Goal: Transaction & Acquisition: Purchase product/service

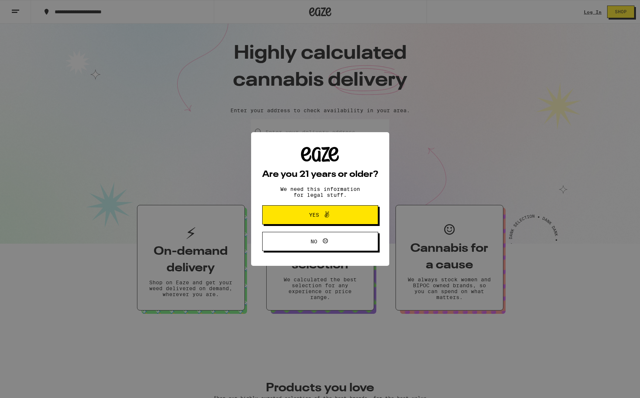
click at [582, 14] on div "Are you 21 years or older? We need this information for legal stuff. Yes No" at bounding box center [320, 199] width 640 height 398
click at [331, 214] on span "Yes" at bounding box center [320, 215] width 56 height 10
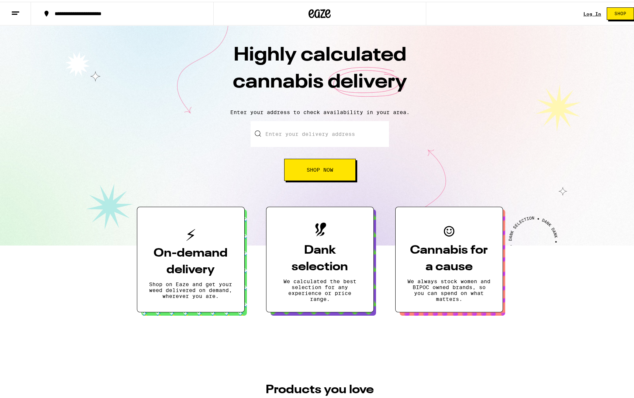
click at [591, 12] on div "Log In" at bounding box center [593, 12] width 18 height 5
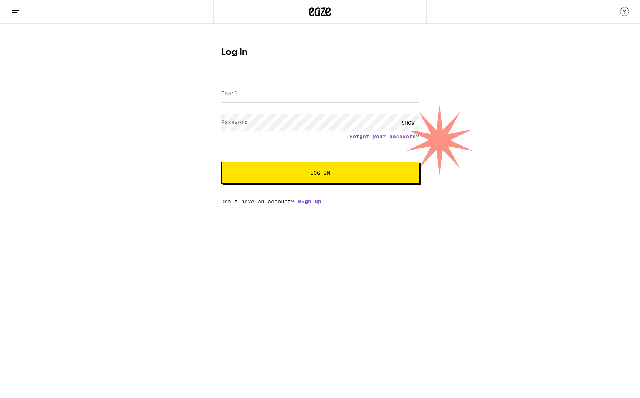
type input "bagwell.sam@gmail.com"
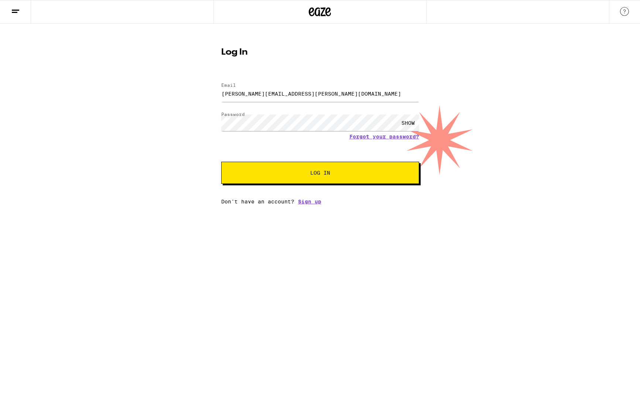
click at [298, 169] on button "Log In" at bounding box center [320, 173] width 198 height 22
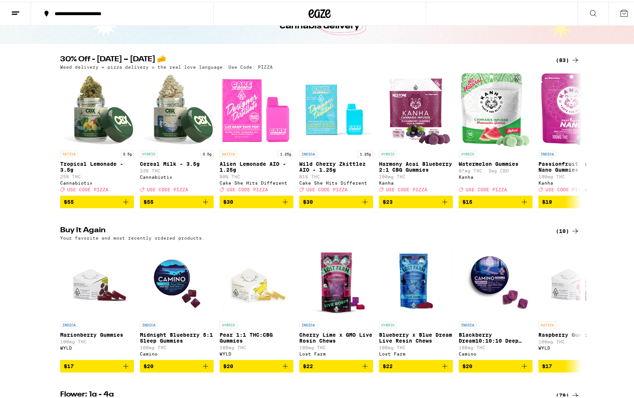
scroll to position [192, 0]
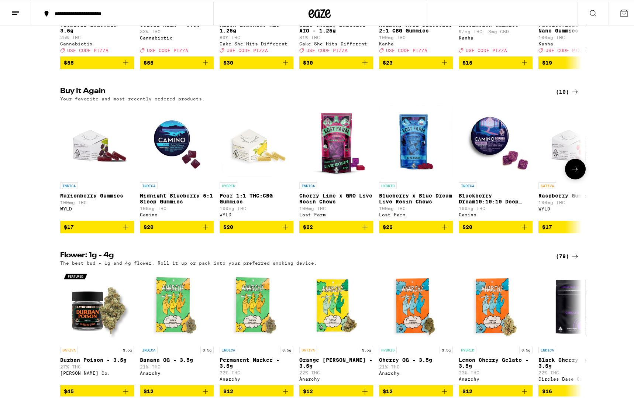
click at [97, 230] on span "$17" at bounding box center [97, 225] width 66 height 9
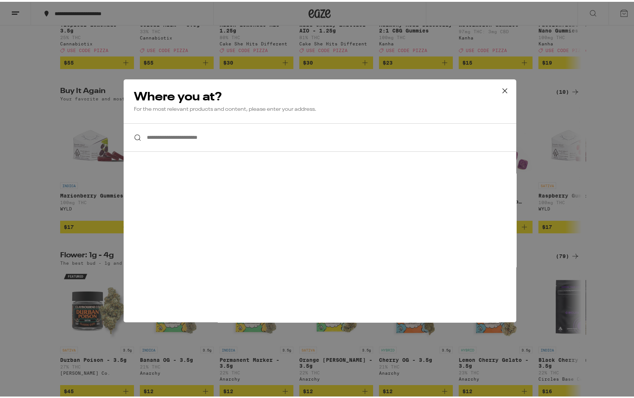
click at [173, 133] on input "**********" at bounding box center [320, 135] width 393 height 28
click at [502, 88] on icon at bounding box center [504, 89] width 4 height 4
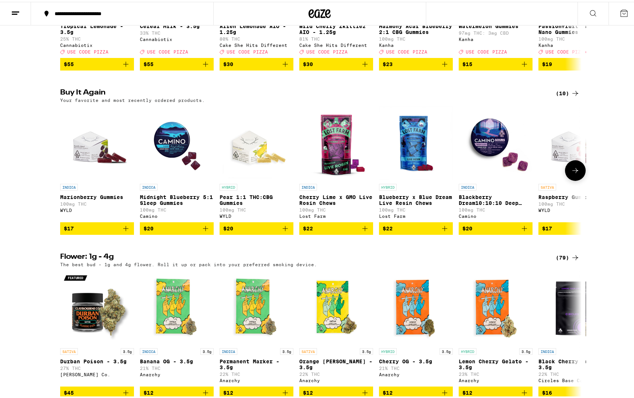
scroll to position [0, 0]
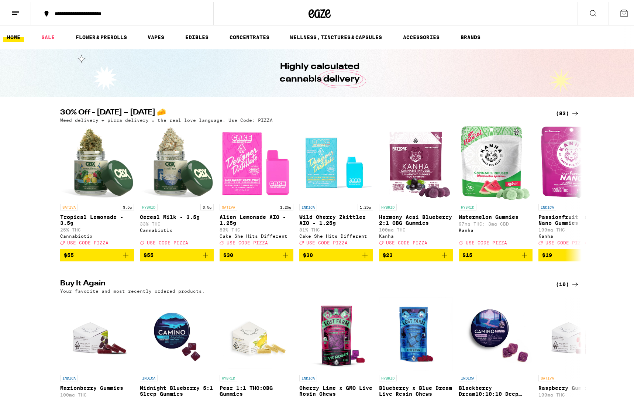
click at [101, 10] on div "**********" at bounding box center [126, 11] width 150 height 5
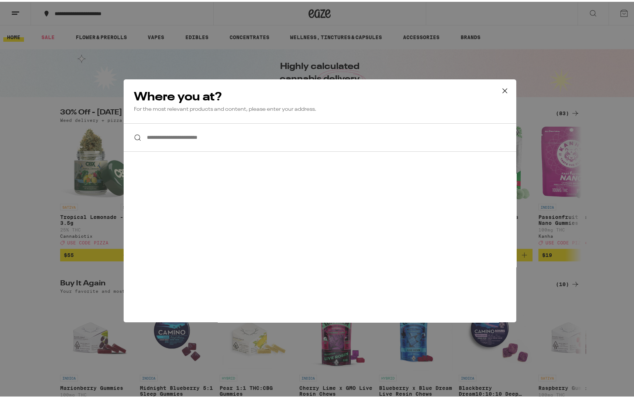
click at [167, 135] on input "**********" at bounding box center [320, 135] width 393 height 28
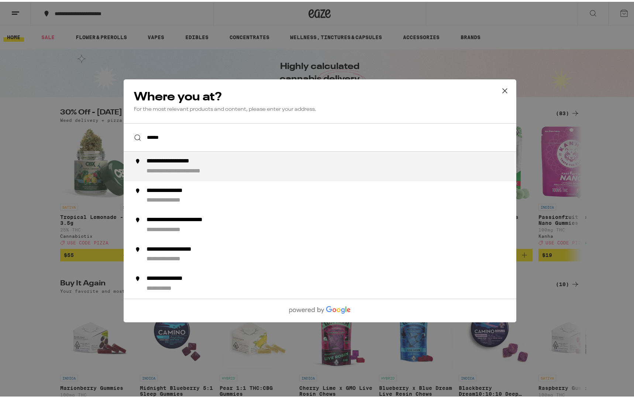
click at [229, 161] on div "**********" at bounding box center [334, 165] width 377 height 18
type input "**********"
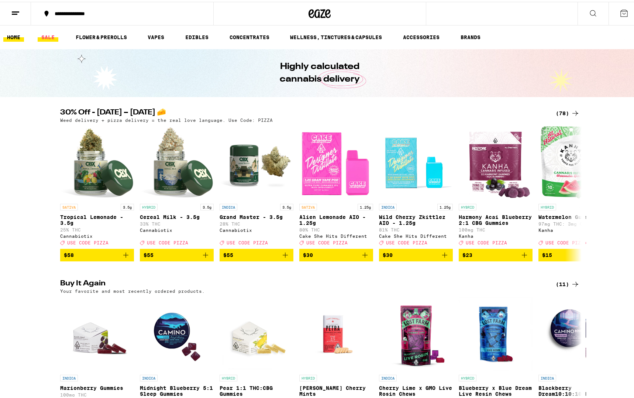
click at [48, 34] on link "SALE" at bounding box center [48, 35] width 21 height 9
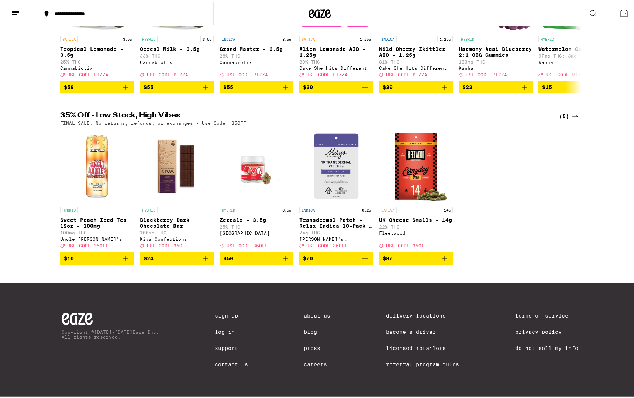
scroll to position [33, 0]
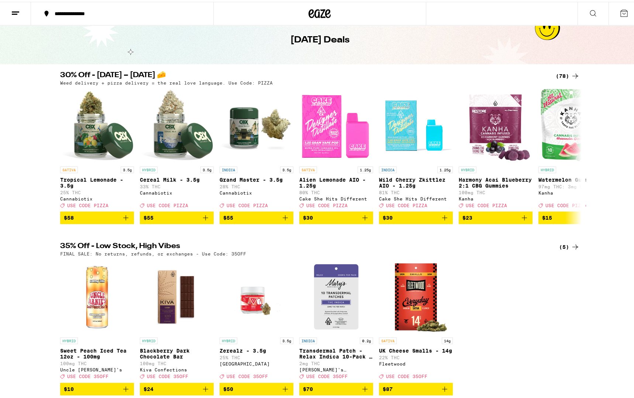
click at [566, 73] on div "(78)" at bounding box center [568, 74] width 24 height 9
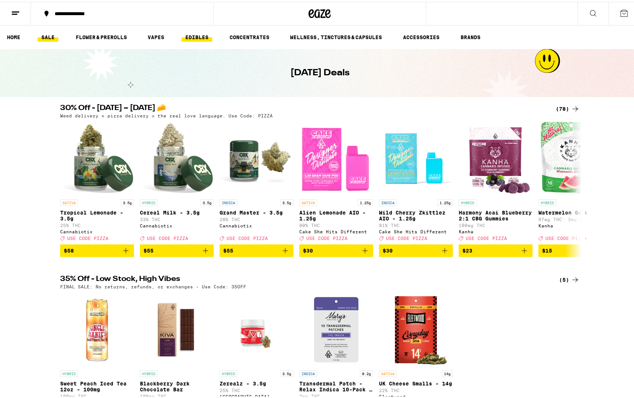
click at [193, 34] on link "EDIBLES" at bounding box center [197, 35] width 31 height 9
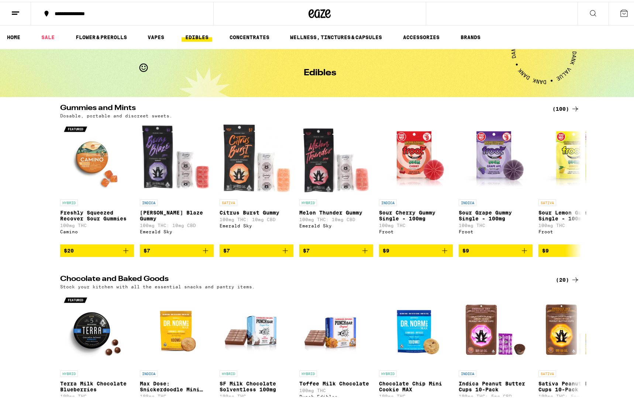
click at [565, 109] on div "(100)" at bounding box center [566, 107] width 27 height 9
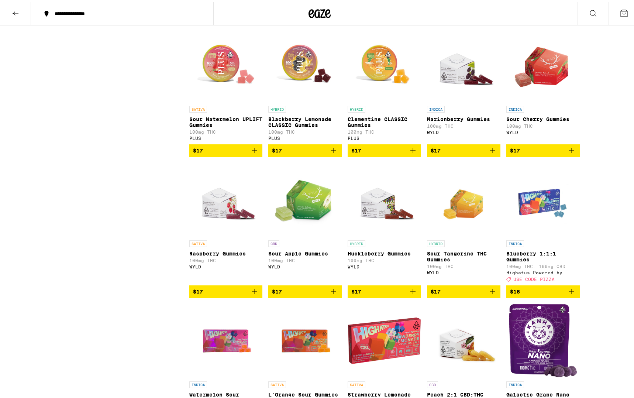
scroll to position [923, 0]
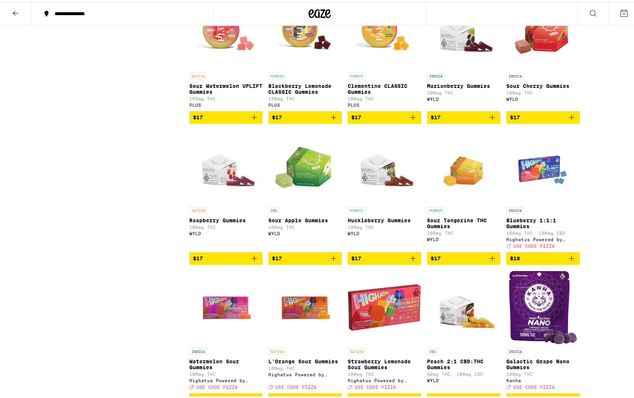
click at [463, 120] on span "$17" at bounding box center [464, 115] width 66 height 9
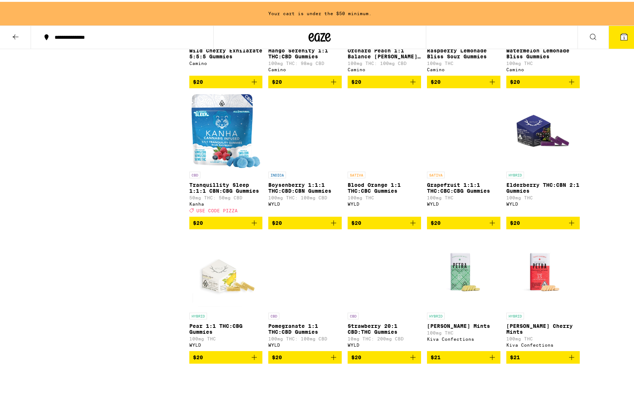
scroll to position [1897, 0]
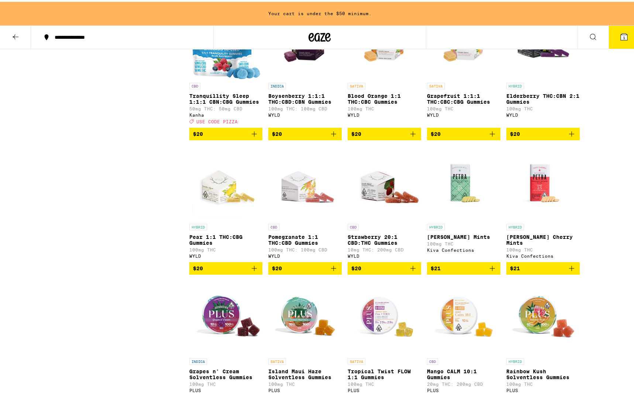
click at [236, 271] on span "$20" at bounding box center [226, 266] width 66 height 9
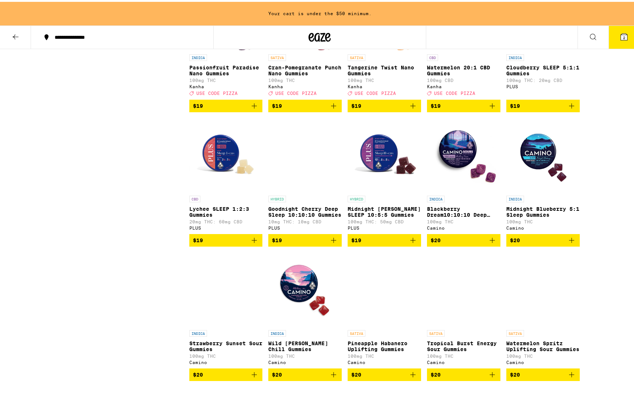
scroll to position [1446, 0]
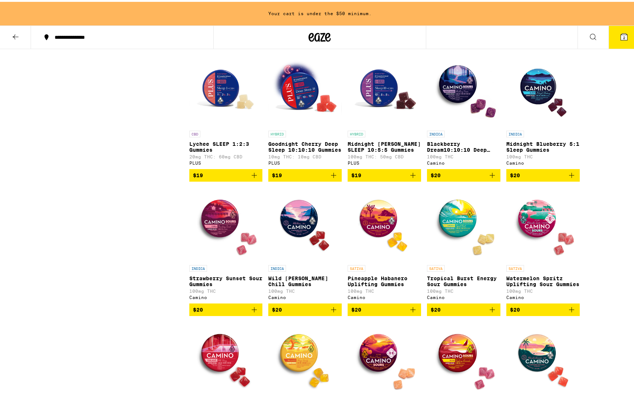
click at [534, 178] on span "$20" at bounding box center [543, 173] width 66 height 9
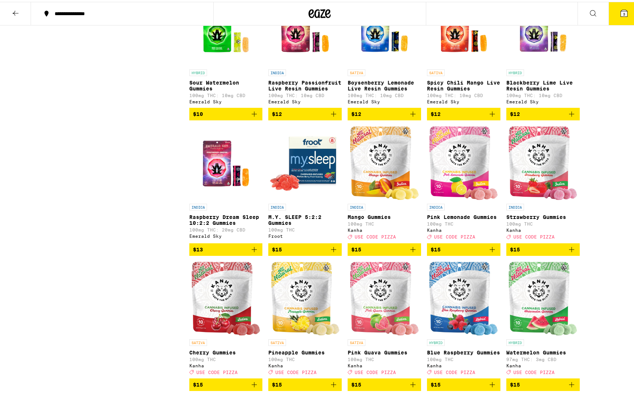
scroll to position [0, 0]
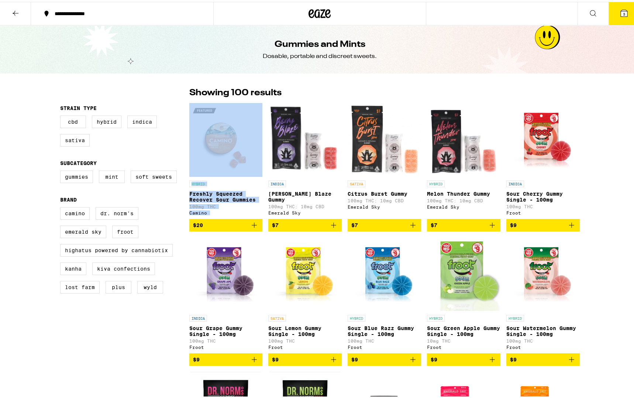
click at [621, 13] on icon at bounding box center [624, 11] width 7 height 7
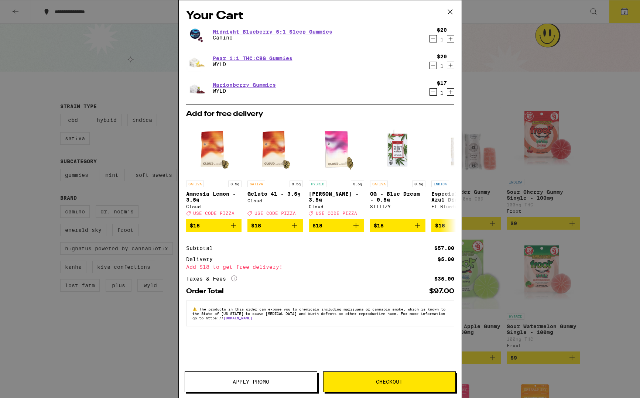
click at [449, 12] on icon at bounding box center [450, 11] width 11 height 11
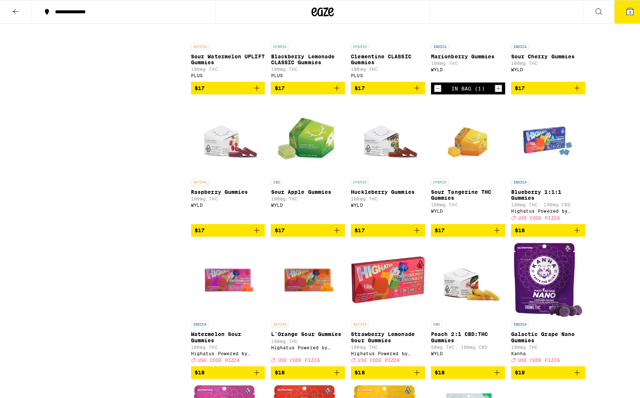
scroll to position [938, 0]
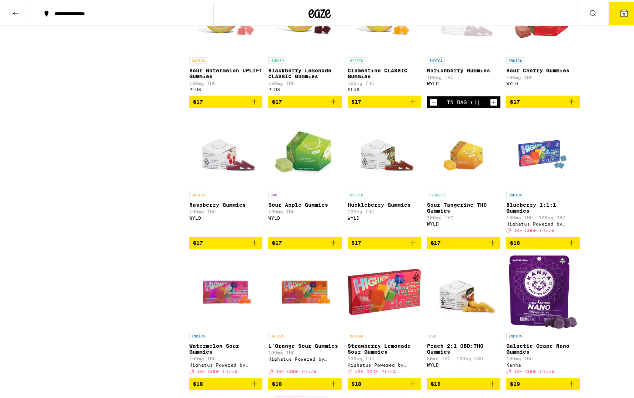
click at [531, 104] on span "$17" at bounding box center [543, 100] width 66 height 9
click at [621, 9] on icon at bounding box center [624, 11] width 7 height 7
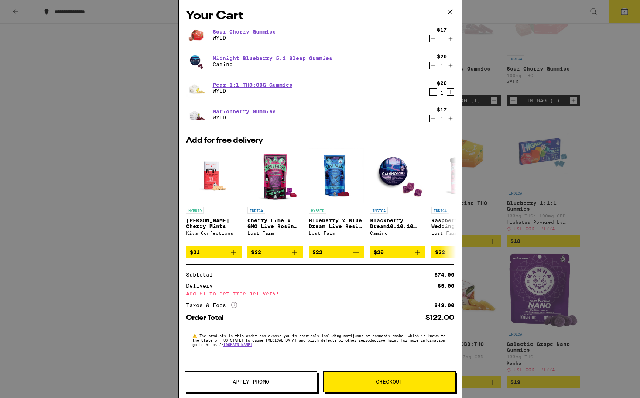
click at [394, 381] on span "Checkout" at bounding box center [389, 381] width 27 height 5
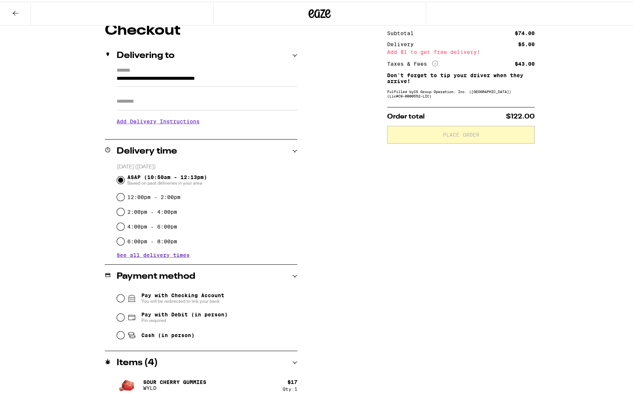
scroll to position [76, 0]
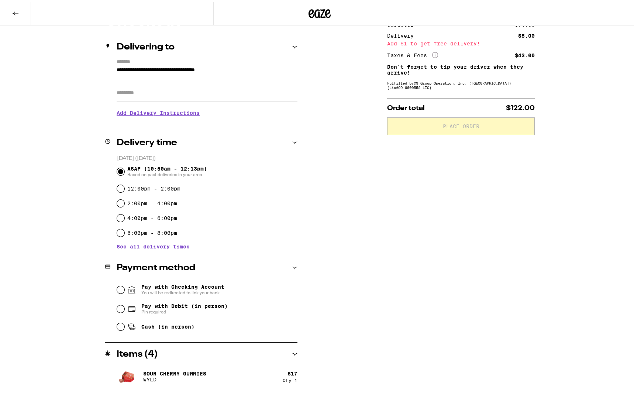
click at [117, 327] on input "Cash (in person)" at bounding box center [120, 324] width 7 height 7
radio input "true"
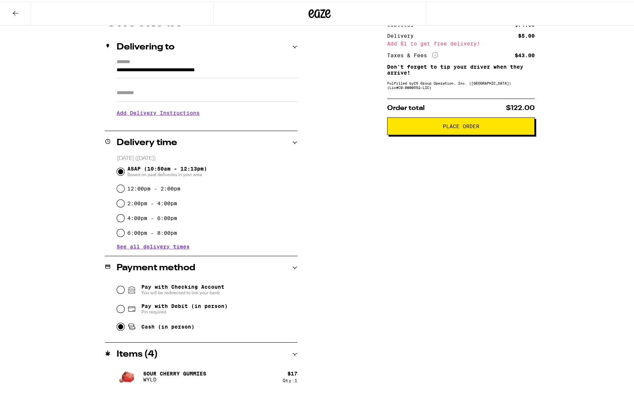
scroll to position [13, 0]
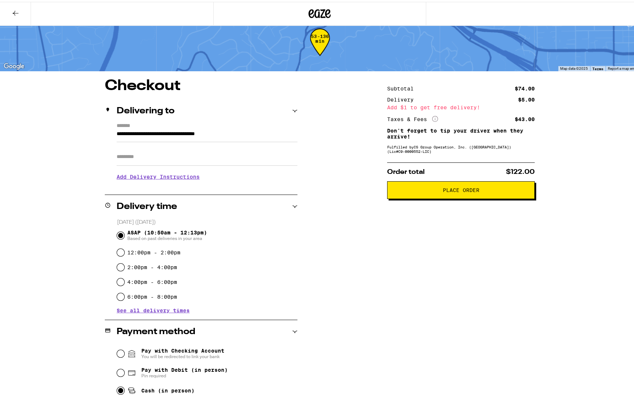
click at [431, 191] on span "Place Order" at bounding box center [461, 188] width 135 height 5
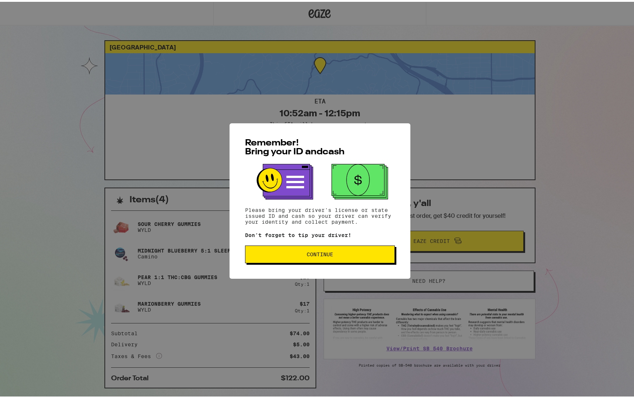
click at [322, 259] on button "Continue" at bounding box center [320, 253] width 150 height 18
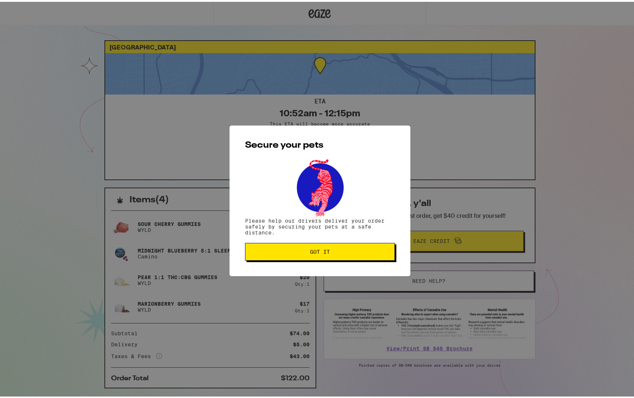
click at [333, 249] on span "Got it" at bounding box center [319, 249] width 137 height 5
